Goal: Information Seeking & Learning: Understand process/instructions

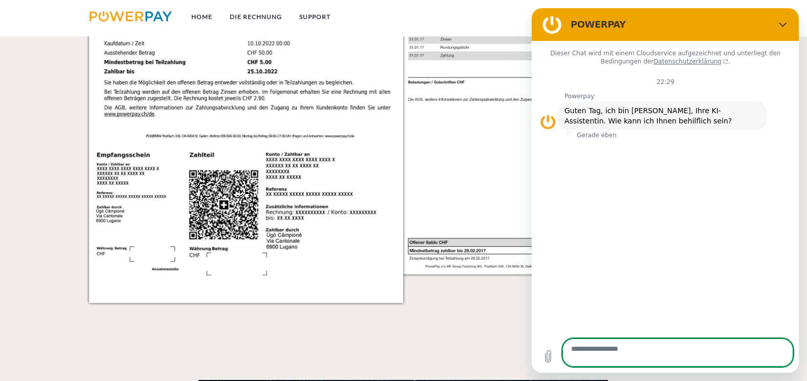
scroll to position [1204, 0]
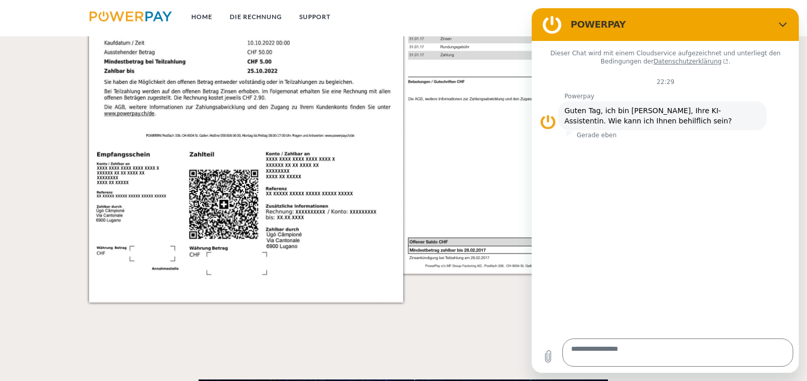
click at [307, 184] on img at bounding box center [246, 79] width 315 height 445
click at [621, 125] on span "Guten Tag, ich bin [PERSON_NAME], Ihre KI-Assistentin. Wie kann ich Ihnen behil…" at bounding box center [647, 115] width 167 height 18
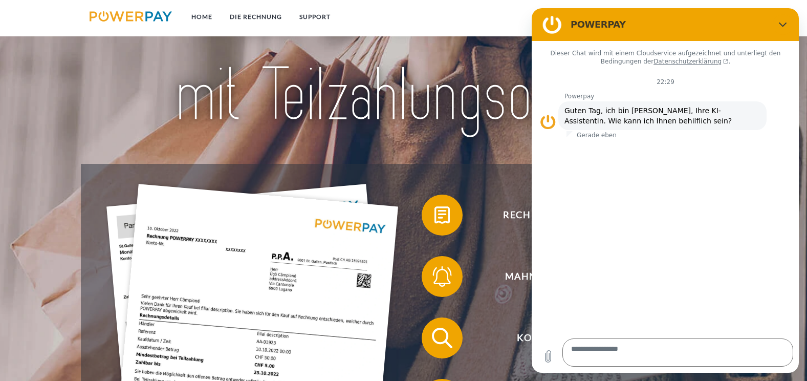
scroll to position [0, 0]
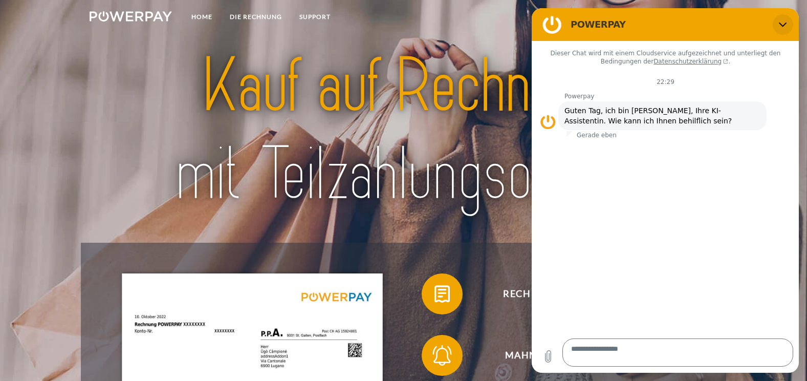
click at [778, 27] on icon "Schließen" at bounding box center [782, 25] width 8 height 5
type textarea "*"
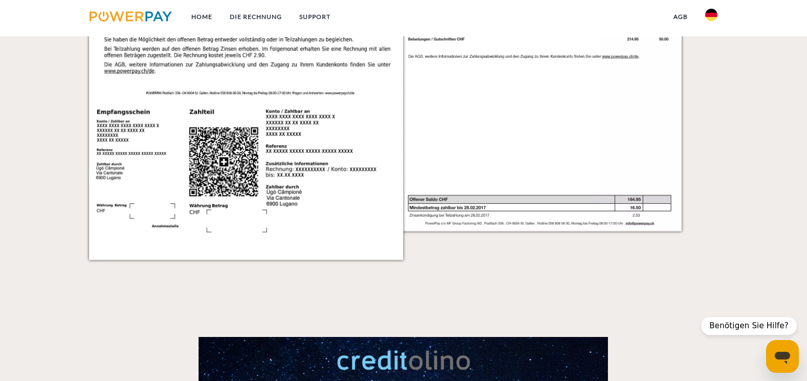
scroll to position [1279, 0]
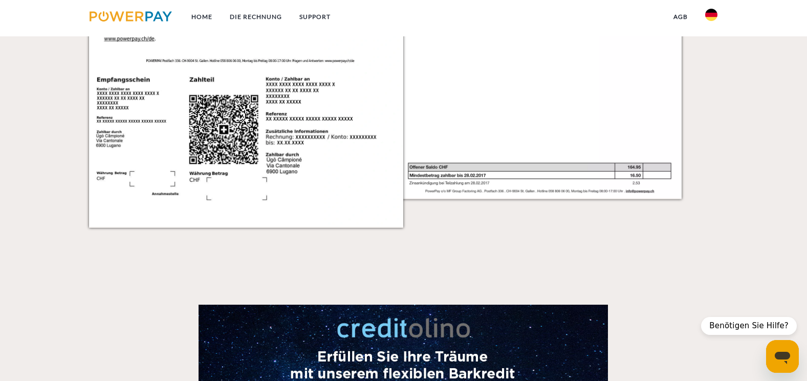
click at [399, 189] on img at bounding box center [246, 4] width 315 height 445
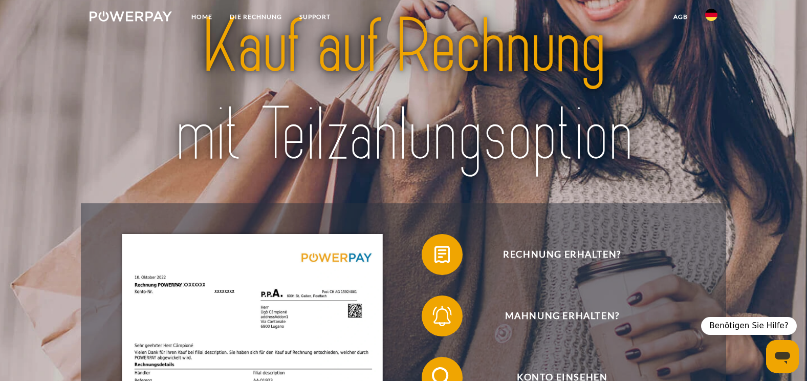
scroll to position [0, 0]
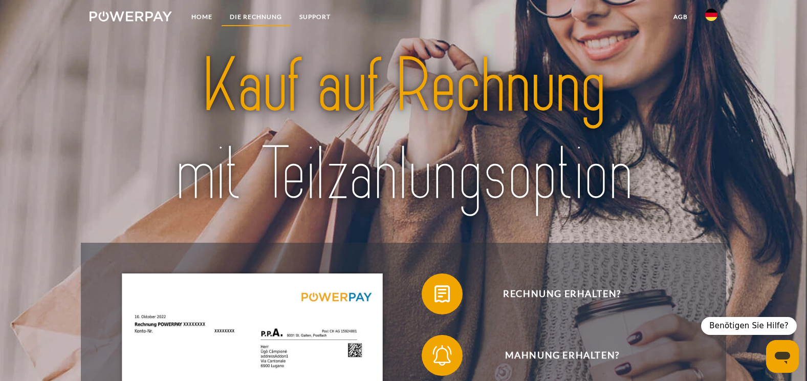
click at [251, 16] on link "DIE RECHNUNG" at bounding box center [256, 17] width 70 height 18
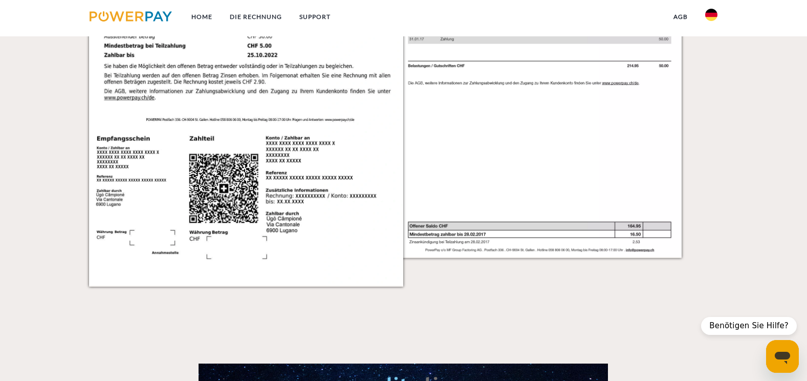
scroll to position [1223, 0]
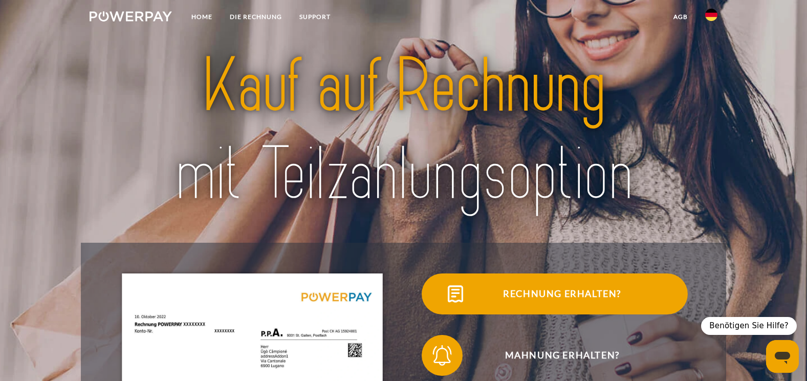
click at [483, 304] on span "Rechnung erhalten?" at bounding box center [561, 293] width 251 height 41
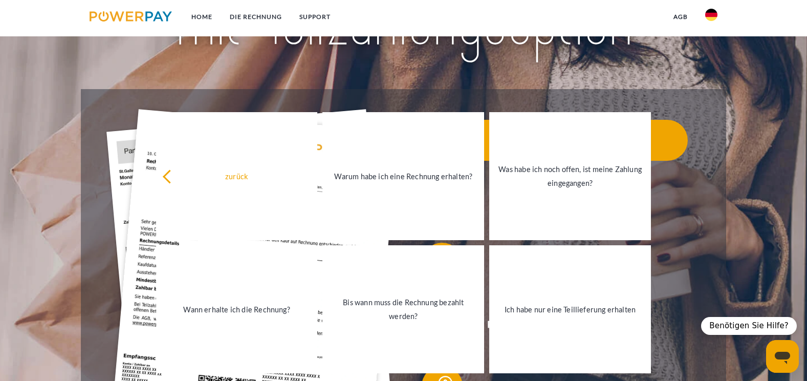
scroll to position [307, 0]
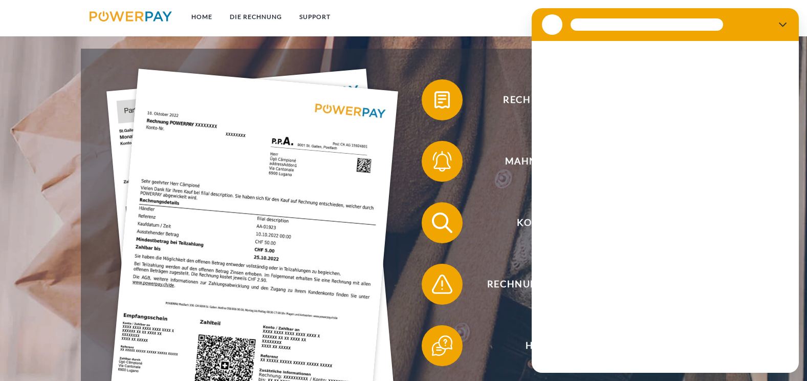
scroll to position [307, 0]
